Goal: Task Accomplishment & Management: Complete application form

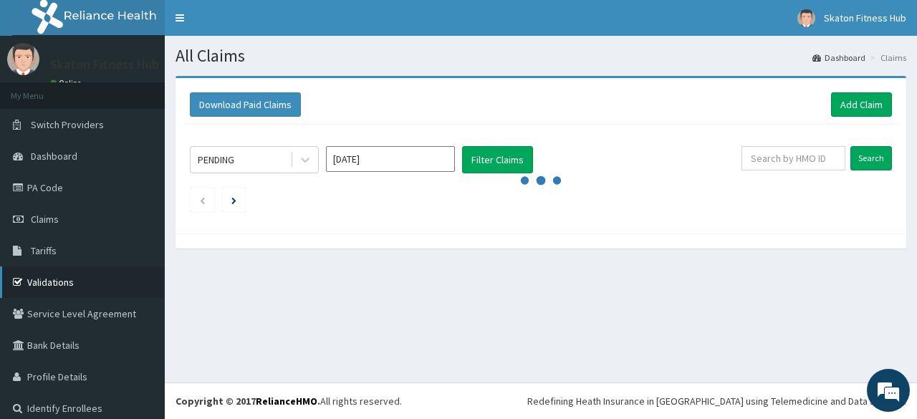
click at [51, 283] on link "Validations" at bounding box center [82, 282] width 165 height 32
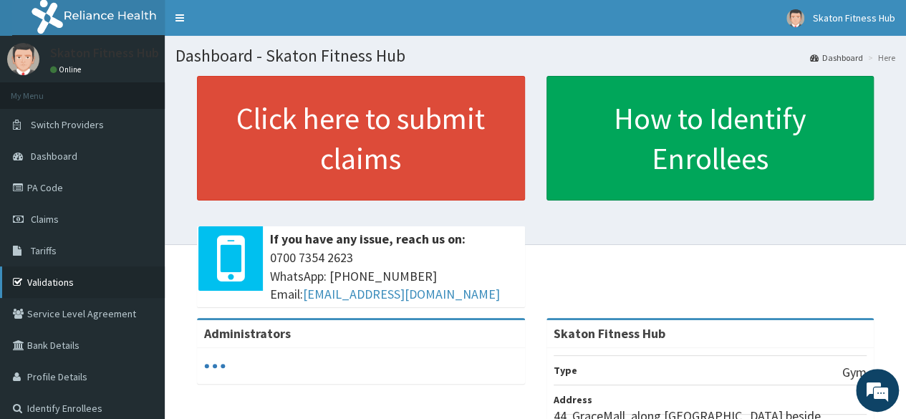
click at [79, 277] on link "Validations" at bounding box center [82, 282] width 165 height 32
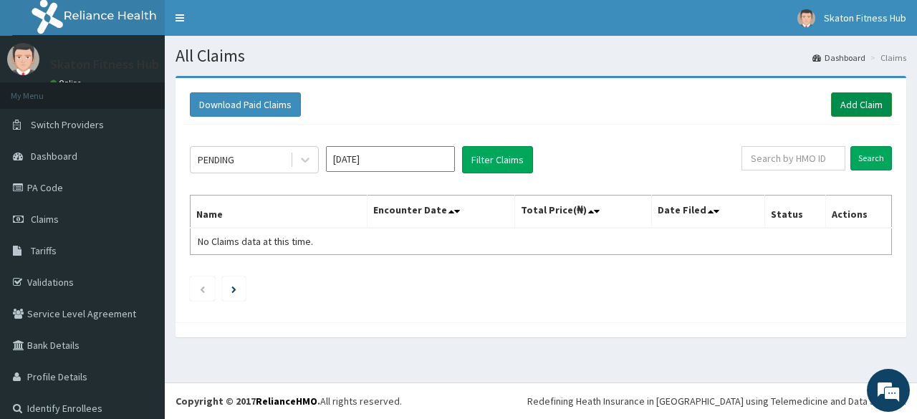
click at [844, 107] on link "Add Claim" at bounding box center [861, 104] width 61 height 24
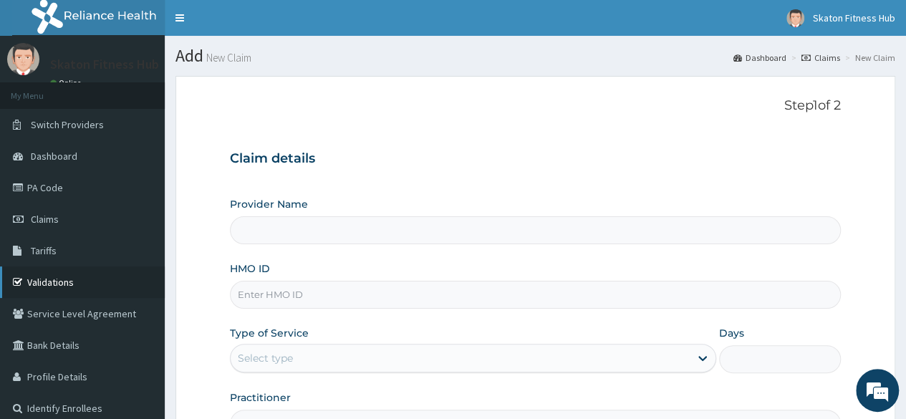
click at [70, 283] on link "Validations" at bounding box center [82, 282] width 165 height 32
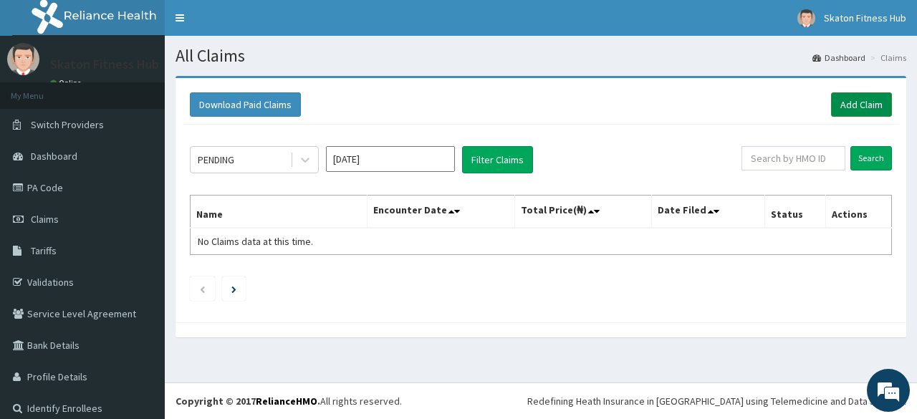
click at [835, 100] on link "Add Claim" at bounding box center [861, 104] width 61 height 24
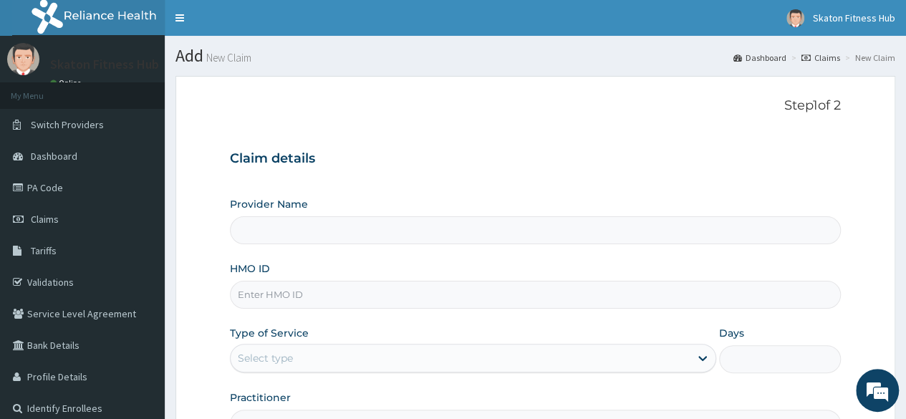
click at [252, 228] on input "Provider Name" at bounding box center [535, 230] width 611 height 28
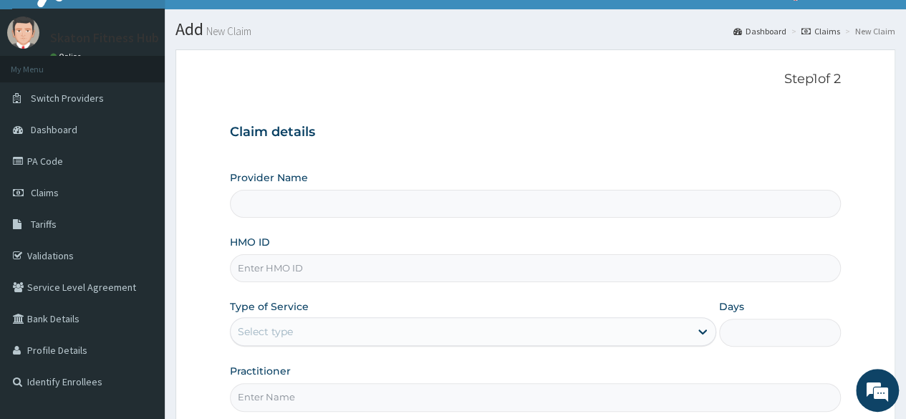
scroll to position [30, 0]
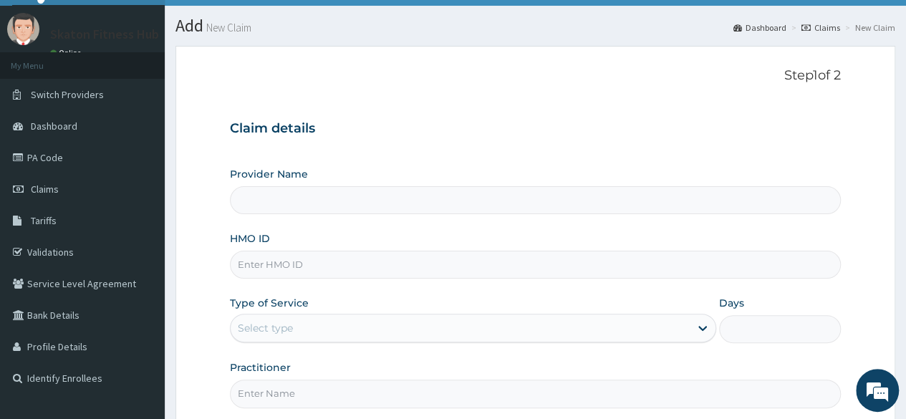
type input "Skaton Fitness Hub"
type input "1"
click at [258, 264] on input "HMO ID" at bounding box center [535, 265] width 611 height 28
paste input "GCE/10071/E [PERSON_NAME]"
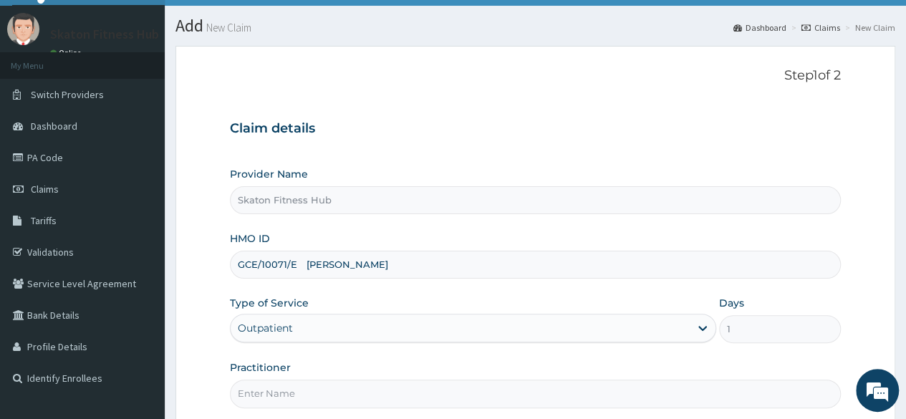
drag, startPoint x: 294, startPoint y: 264, endPoint x: 427, endPoint y: 266, distance: 133.2
click at [427, 266] on input "GCE/10071/E [PERSON_NAME]" at bounding box center [535, 265] width 611 height 28
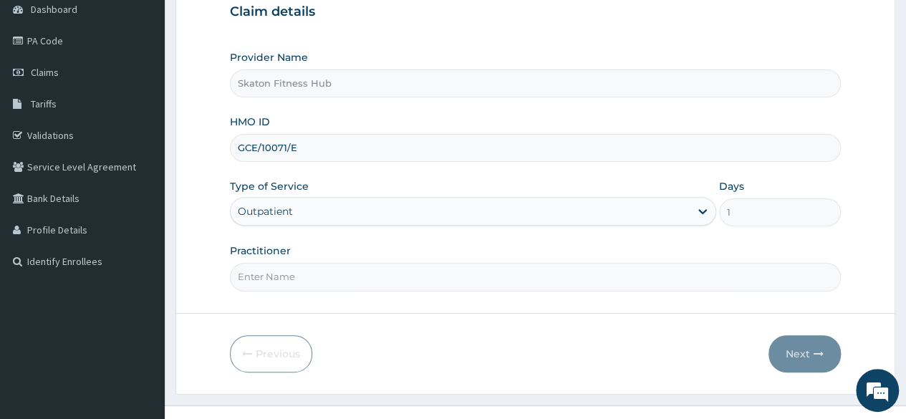
scroll to position [151, 0]
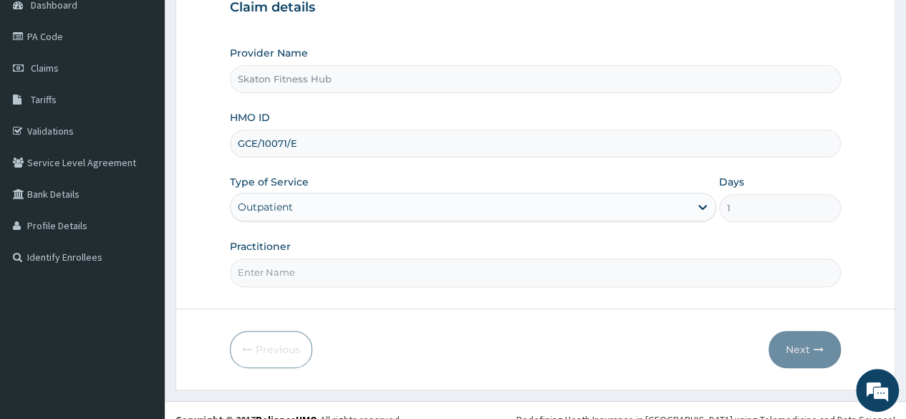
type input "GCE/10071/E"
click at [297, 263] on input "Practitioner" at bounding box center [535, 273] width 611 height 28
paste input "[PERSON_NAME]"
click at [252, 270] on input "[PERSON_NAME]" at bounding box center [535, 273] width 611 height 28
type input "[PERSON_NAME]"
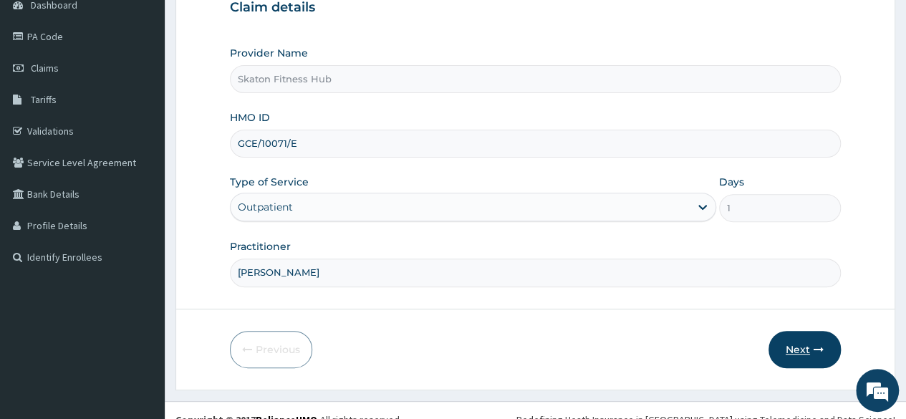
click at [806, 346] on button "Next" at bounding box center [804, 349] width 72 height 37
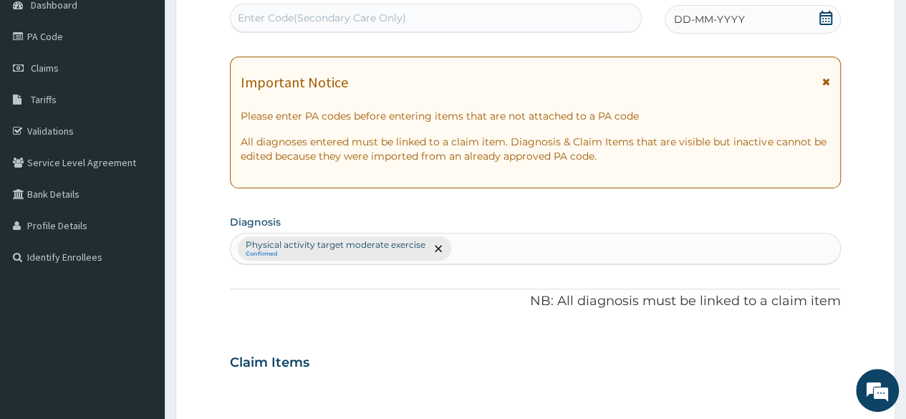
scroll to position [0, 0]
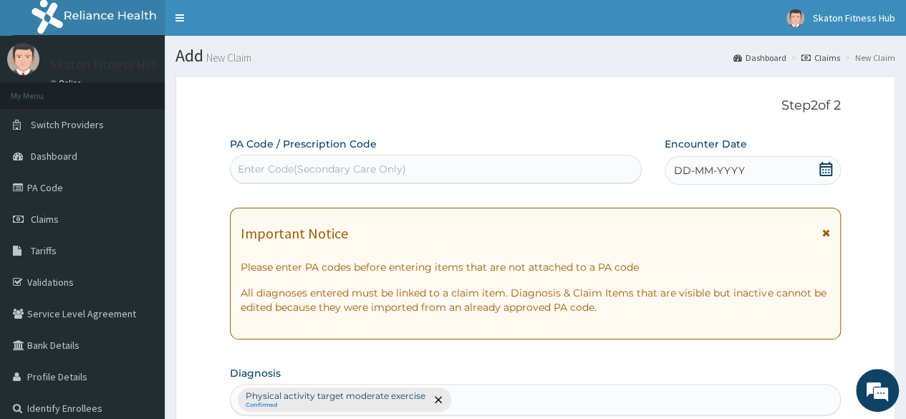
click at [401, 167] on div "Enter Code(Secondary Care Only)" at bounding box center [322, 169] width 168 height 14
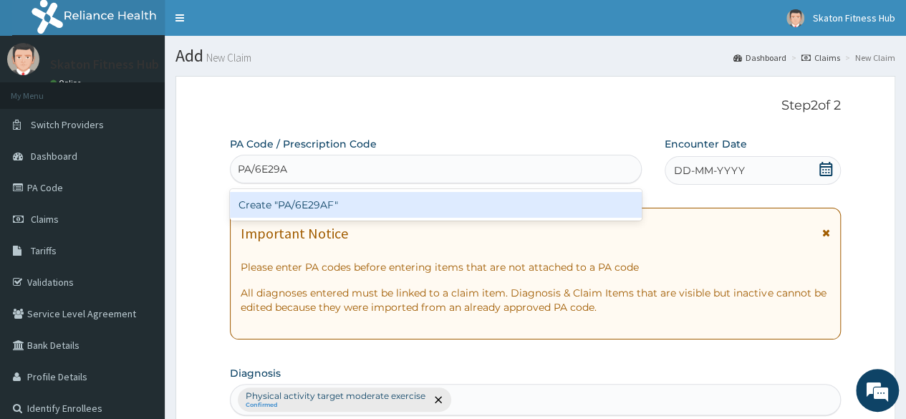
type input "PA/6E29AF"
click at [397, 201] on div "Create "PA/6E29AF"" at bounding box center [435, 205] width 411 height 26
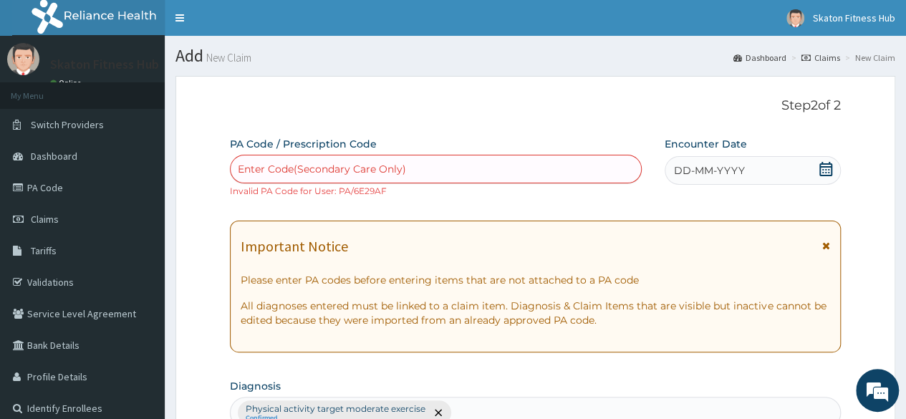
click at [266, 162] on div "Enter Code(Secondary Care Only)" at bounding box center [322, 169] width 168 height 14
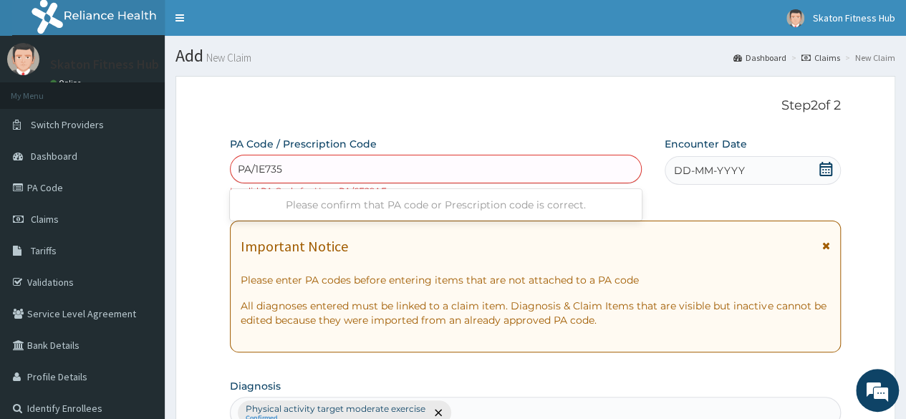
type input "PA/1E735F"
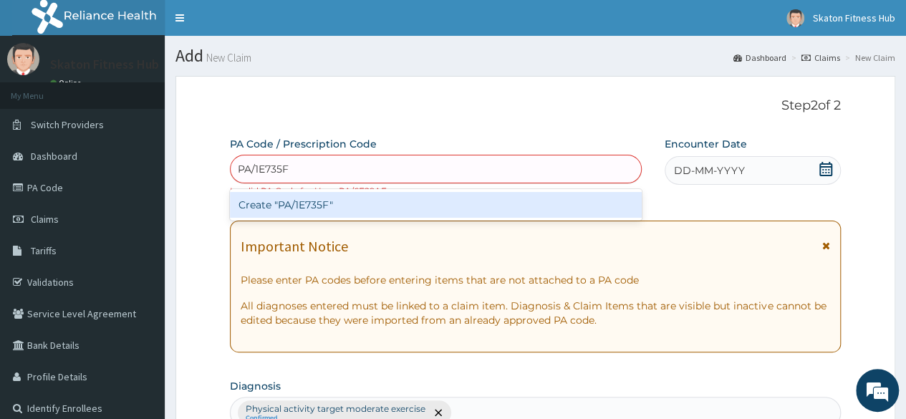
click at [301, 203] on div "Create "PA/1E735F"" at bounding box center [435, 205] width 411 height 26
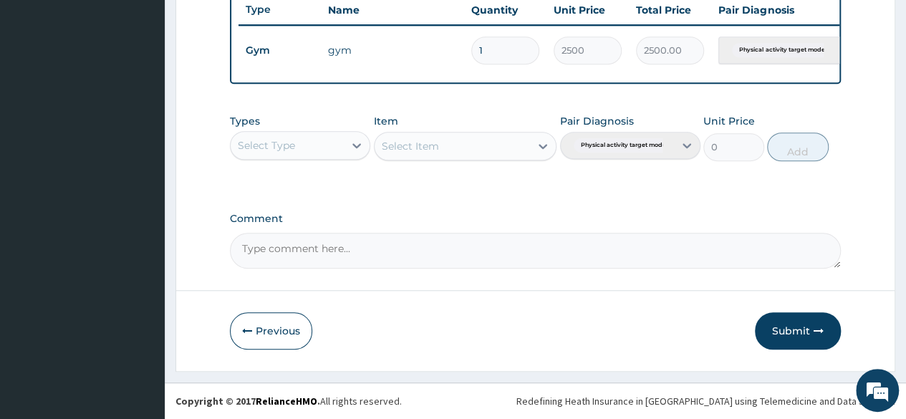
scroll to position [554, 0]
click at [813, 334] on icon "button" at bounding box center [818, 331] width 10 height 10
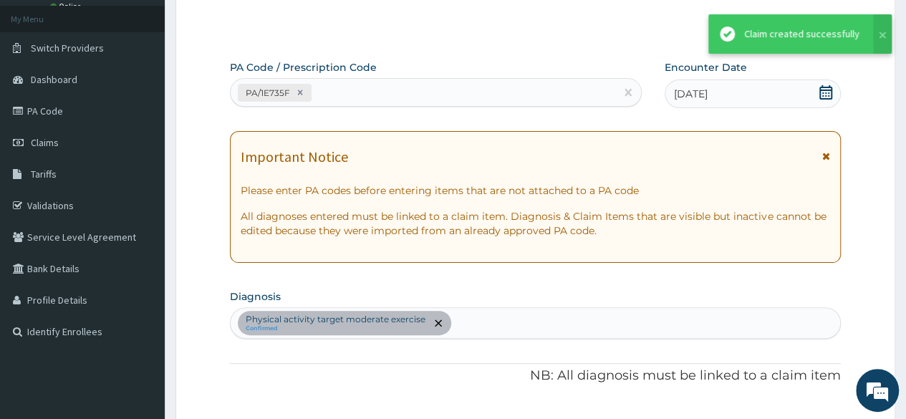
scroll to position [0, 0]
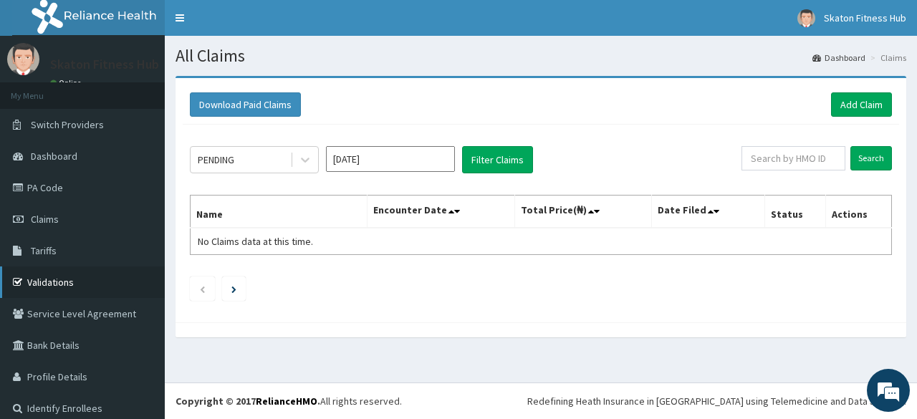
click at [88, 284] on link "Validations" at bounding box center [82, 282] width 165 height 32
